Goal: Task Accomplishment & Management: Complete application form

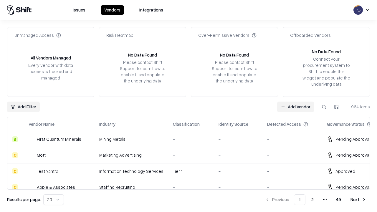
click at [295, 107] on link "Add Vendor" at bounding box center [295, 107] width 37 height 11
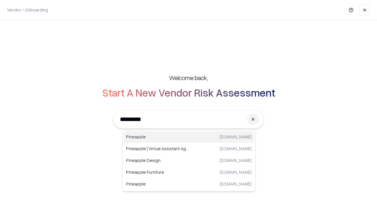
click at [189, 137] on div "Pineapple [DOMAIN_NAME]" at bounding box center [189, 137] width 130 height 12
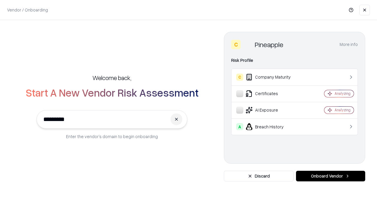
type input "*********"
click at [331, 176] on button "Onboard Vendor" at bounding box center [330, 176] width 69 height 11
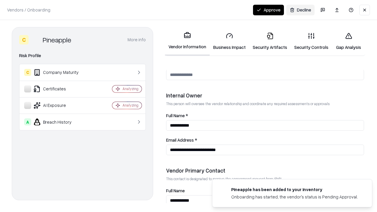
scroll to position [305, 0]
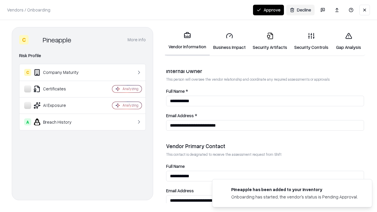
click at [229, 41] on link "Business Impact" at bounding box center [229, 41] width 39 height 27
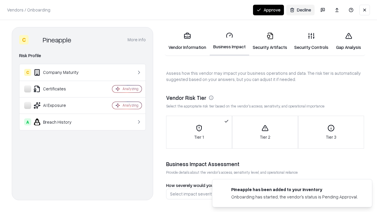
click at [270, 41] on link "Security Artifacts" at bounding box center [270, 41] width 42 height 27
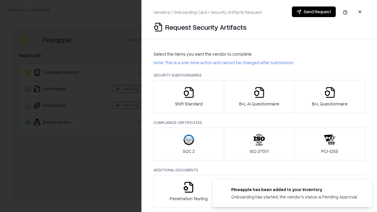
click at [189, 97] on icon "button" at bounding box center [189, 93] width 12 height 12
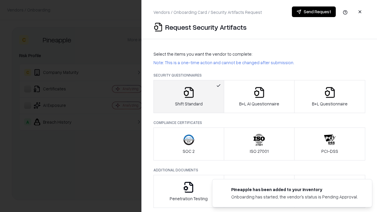
click at [314, 12] on button "Send Request" at bounding box center [314, 11] width 44 height 11
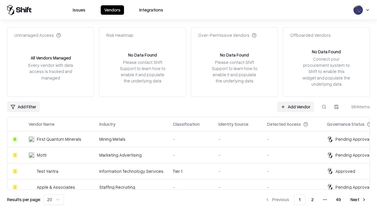
click at [324, 107] on button at bounding box center [324, 107] width 11 height 11
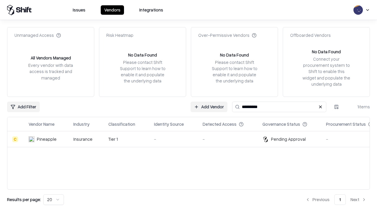
type input "*********"
click at [192, 139] on div "-" at bounding box center [173, 139] width 39 height 6
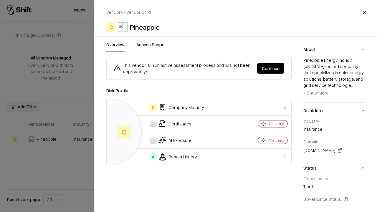
click at [271, 68] on button "Continue" at bounding box center [270, 68] width 27 height 11
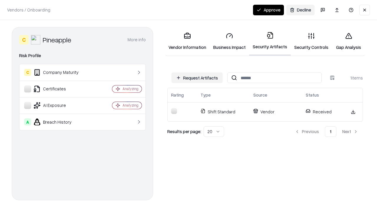
click at [311, 41] on link "Security Controls" at bounding box center [311, 41] width 41 height 27
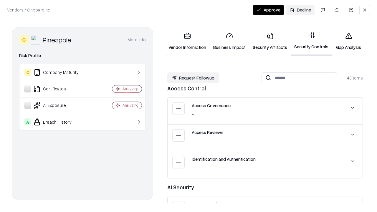
click at [193, 78] on button "Request Followup" at bounding box center [193, 77] width 52 height 11
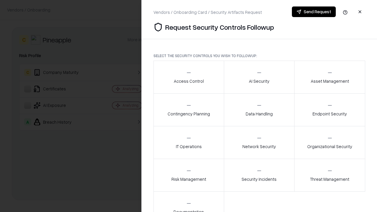
click at [189, 77] on div "Access Control" at bounding box center [189, 77] width 30 height 14
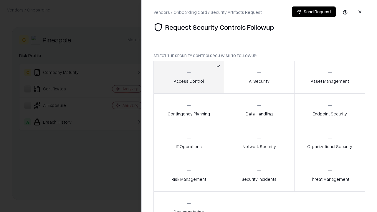
click at [314, 12] on button "Send Request" at bounding box center [314, 11] width 44 height 11
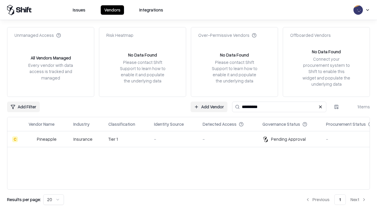
type input "*********"
click at [192, 139] on div "-" at bounding box center [173, 139] width 39 height 6
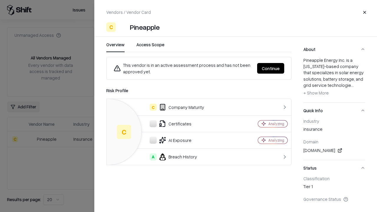
click at [271, 68] on button "Continue" at bounding box center [270, 68] width 27 height 11
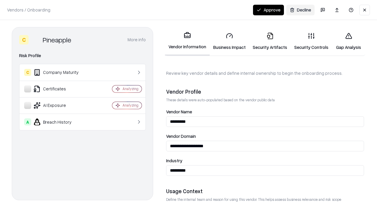
click at [268, 10] on button "Approve" at bounding box center [268, 10] width 31 height 11
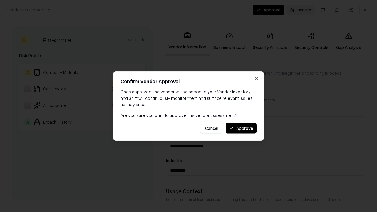
click at [241, 128] on button "Approve" at bounding box center [241, 128] width 31 height 11
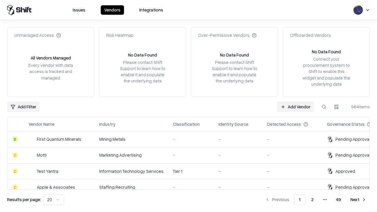
type input "*********"
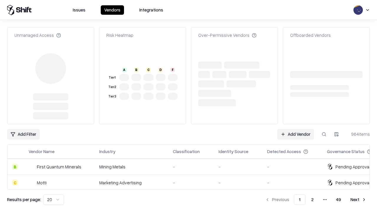
click at [295, 129] on link "Add Vendor" at bounding box center [295, 134] width 37 height 11
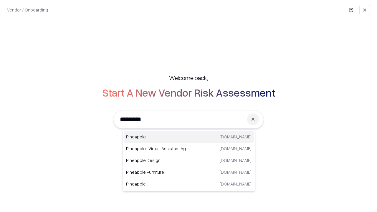
click at [189, 137] on div "Pineapple [DOMAIN_NAME]" at bounding box center [189, 137] width 130 height 12
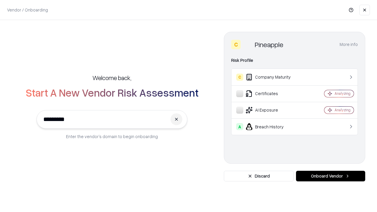
type input "*********"
click at [331, 176] on button "Onboard Vendor" at bounding box center [330, 176] width 69 height 11
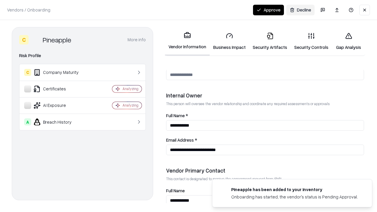
scroll to position [305, 0]
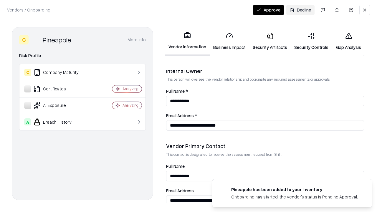
click at [268, 10] on button "Approve" at bounding box center [268, 10] width 31 height 11
